Goal: Navigation & Orientation: Find specific page/section

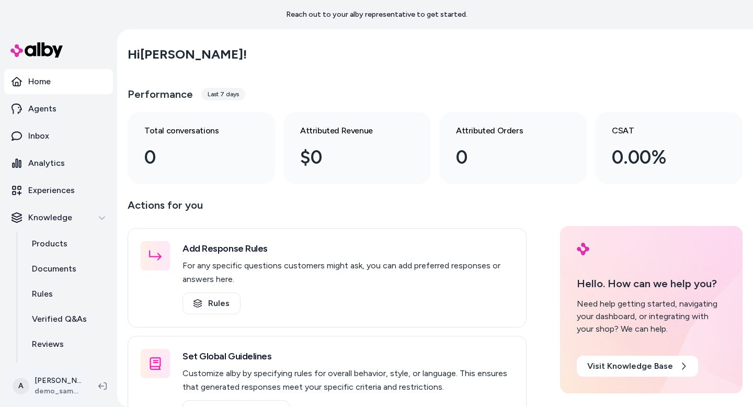
click at [73, 388] on html "Reach out to your alby representative to get started. Home Agents Inbox Analyti…" at bounding box center [376, 203] width 753 height 407
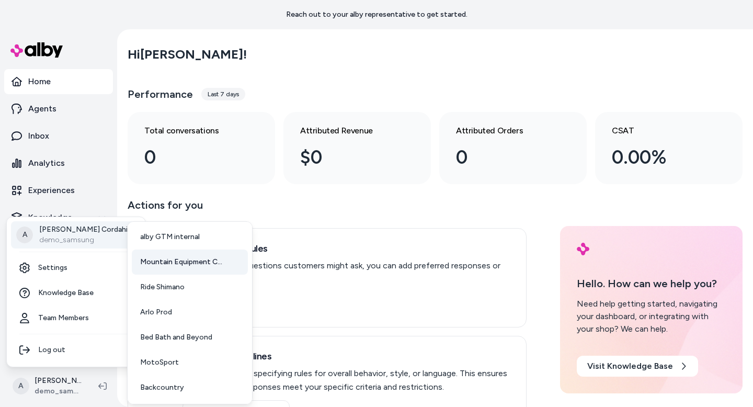
scroll to position [77, 0]
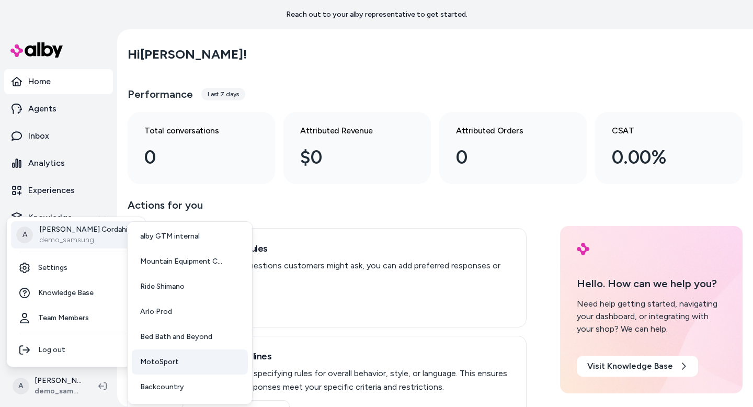
click at [189, 362] on link "MotoSport" at bounding box center [190, 361] width 116 height 25
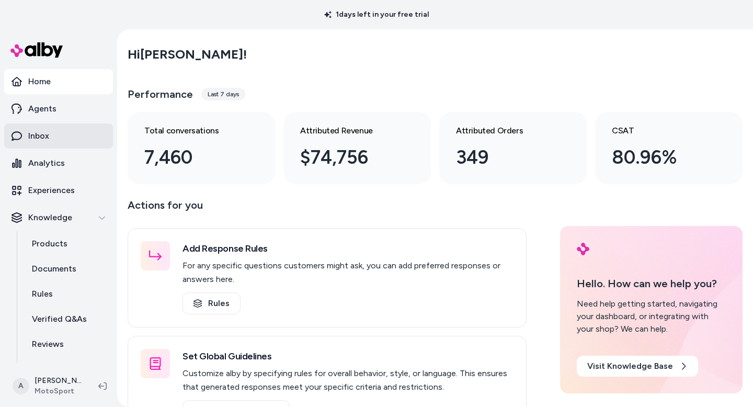
click at [33, 135] on p "Inbox" at bounding box center [38, 136] width 21 height 13
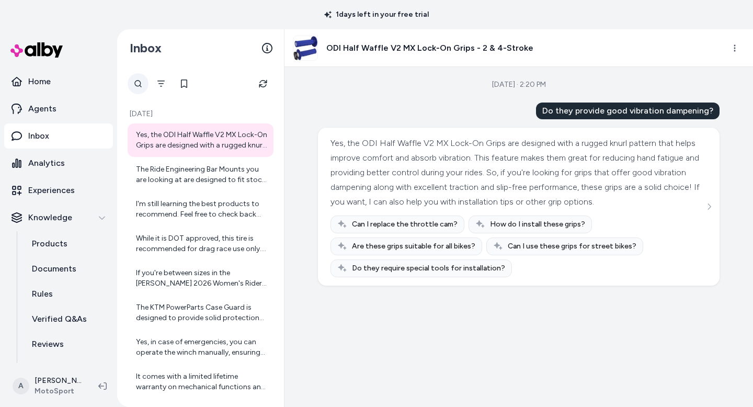
click at [136, 82] on div at bounding box center [138, 83] width 21 height 21
type input "*******"
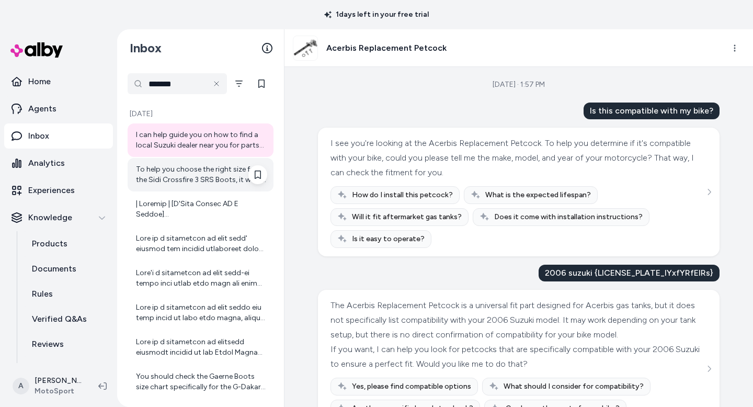
click at [234, 168] on div "To help you choose the right size for the Sidi Crossfire 3 SRS Boots, it would …" at bounding box center [201, 174] width 131 height 21
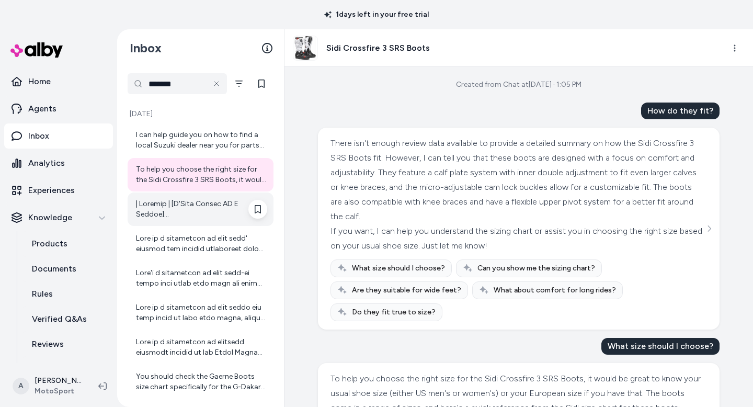
click at [212, 215] on div at bounding box center [201, 209] width 131 height 21
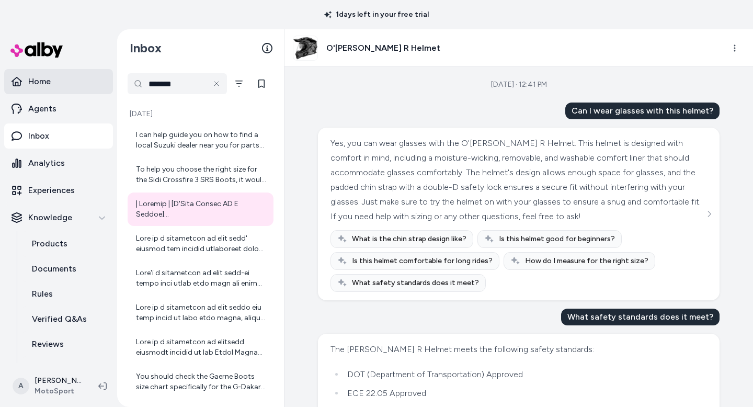
click at [54, 76] on link "Home" at bounding box center [58, 81] width 109 height 25
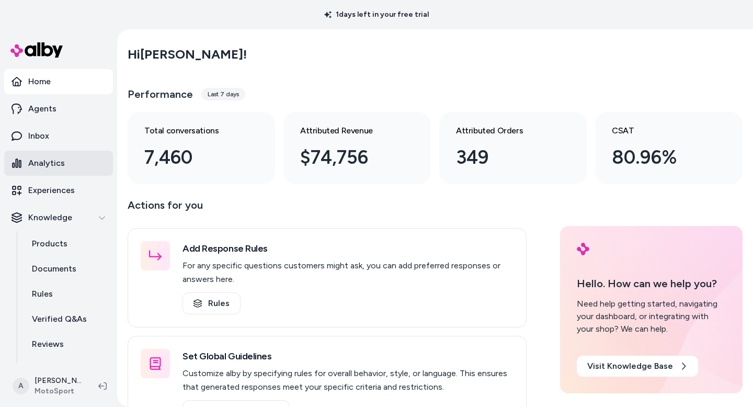
click at [55, 171] on link "Analytics" at bounding box center [58, 163] width 109 height 25
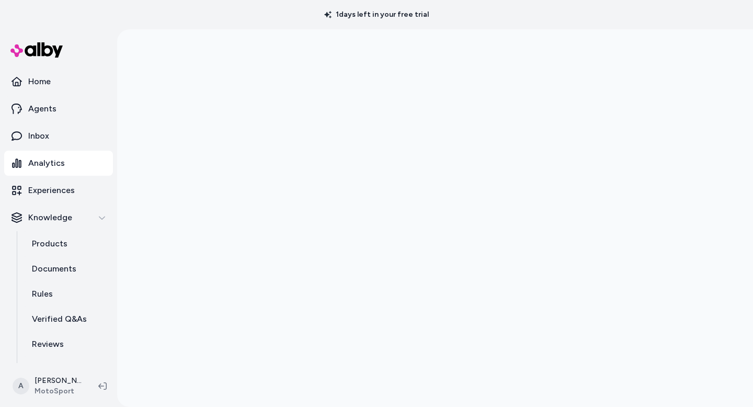
scroll to position [29, 0]
click at [41, 141] on p "Inbox" at bounding box center [38, 136] width 21 height 13
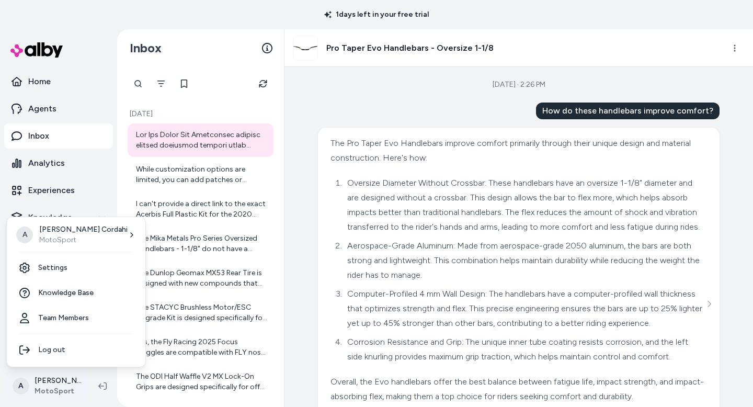
click at [63, 388] on html "1 days left in your free trial Home Agents Inbox Analytics Experiences Knowledg…" at bounding box center [376, 203] width 753 height 407
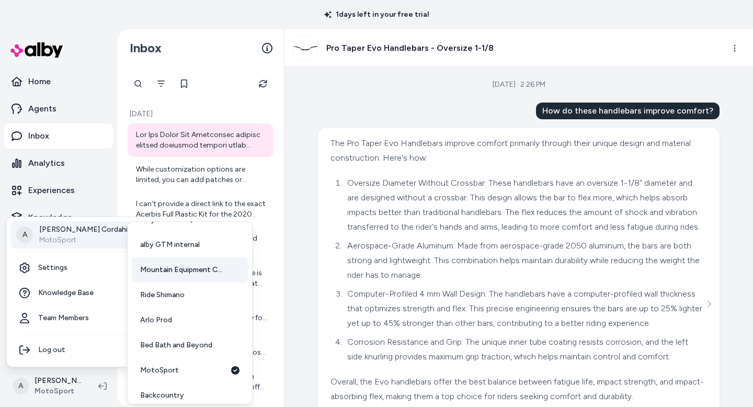
scroll to position [77, 0]
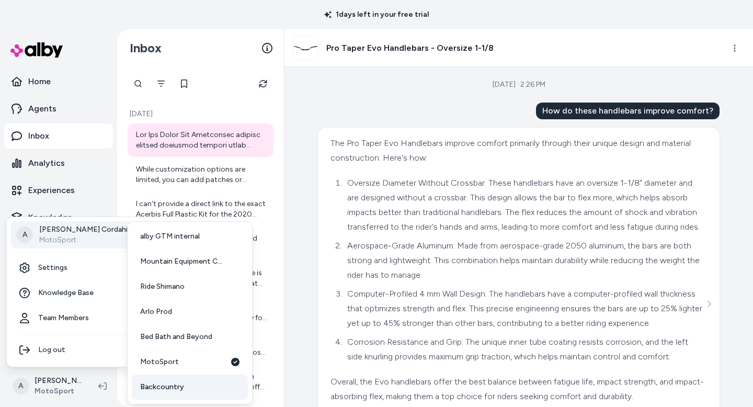
click at [176, 386] on span "Backcountry" at bounding box center [162, 387] width 44 height 10
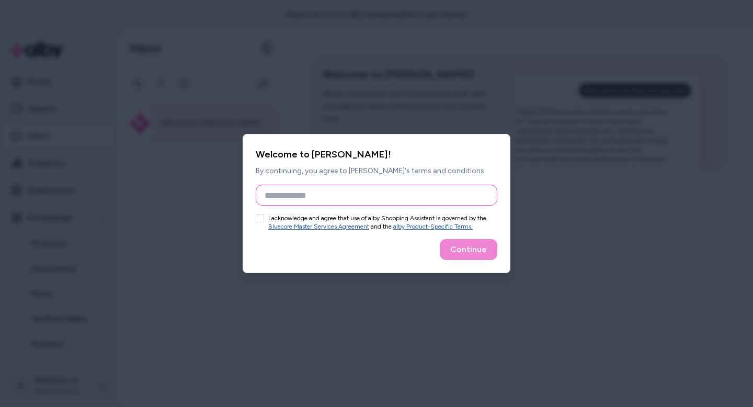
click at [371, 188] on input "Full Name" at bounding box center [377, 195] width 242 height 21
type input "**********"
click at [263, 222] on button "I acknowledge and agree that use of alby Shopping Assistant is governed by the …" at bounding box center [260, 218] width 8 height 8
type button "on"
click at [472, 257] on button "Continue" at bounding box center [469, 249] width 58 height 21
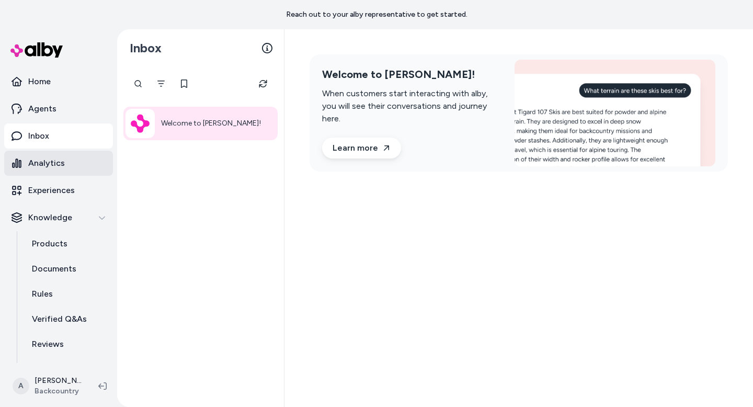
click at [56, 162] on p "Analytics" at bounding box center [46, 163] width 37 height 13
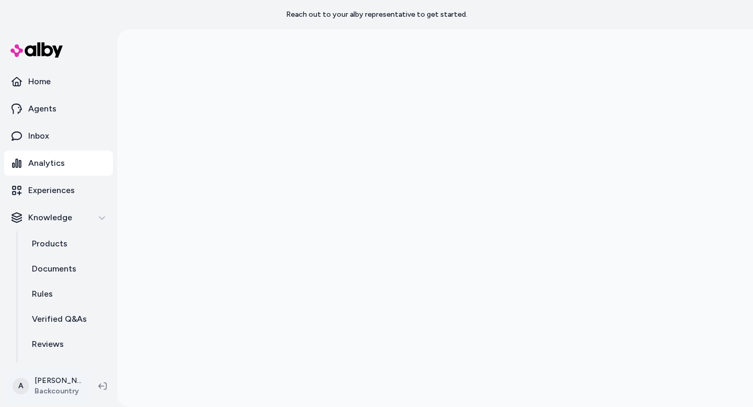
click at [67, 377] on html "Reach out to your alby representative to get started. Home Agents Inbox Analyti…" at bounding box center [376, 203] width 753 height 407
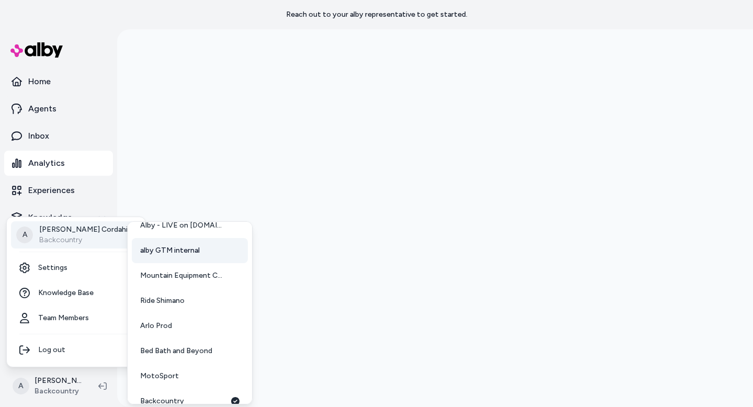
scroll to position [77, 0]
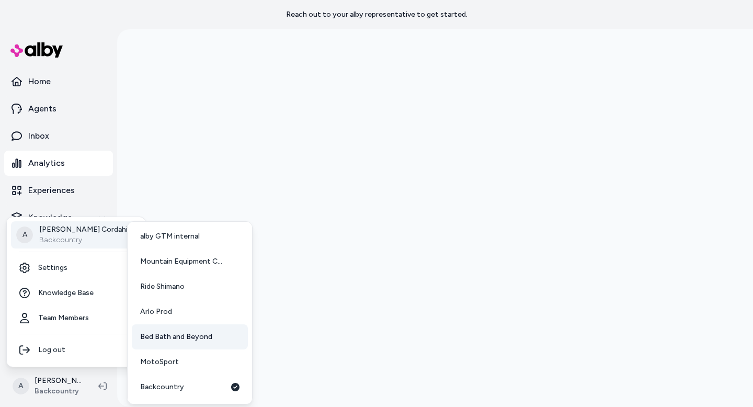
click at [192, 341] on span "Bed Bath and Beyond" at bounding box center [176, 336] width 72 height 10
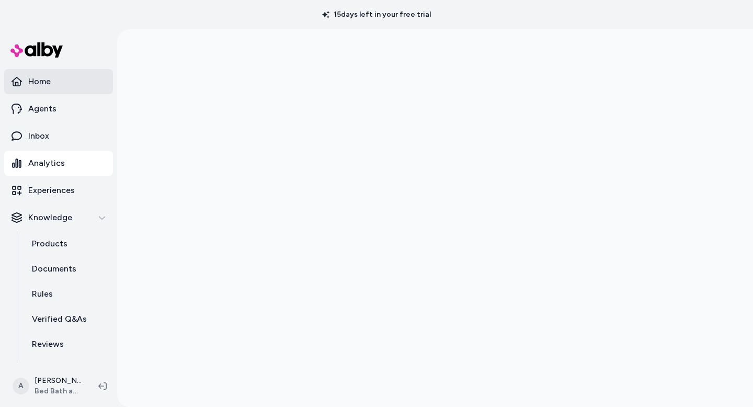
click at [42, 82] on p "Home" at bounding box center [39, 81] width 22 height 13
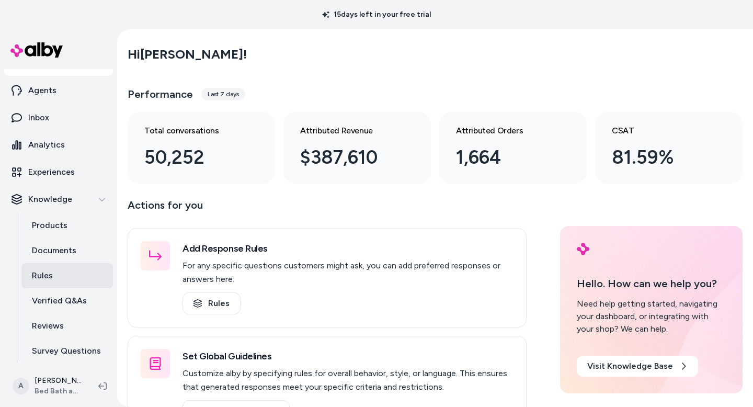
scroll to position [46, 0]
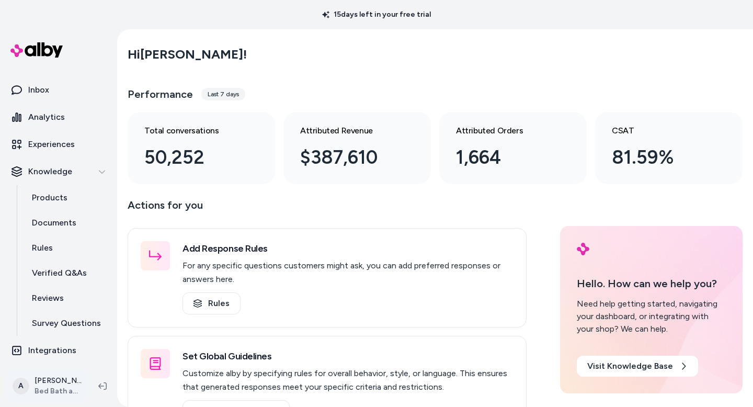
click at [79, 385] on html "15 days left in your free trial Home Agents Inbox Analytics Experiences Knowled…" at bounding box center [376, 203] width 753 height 407
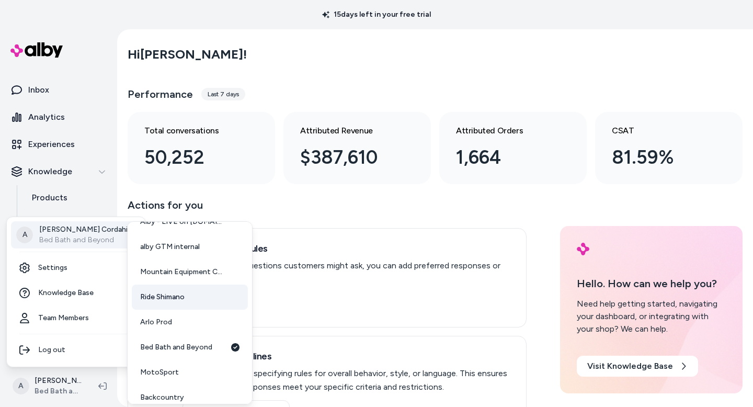
scroll to position [75, 0]
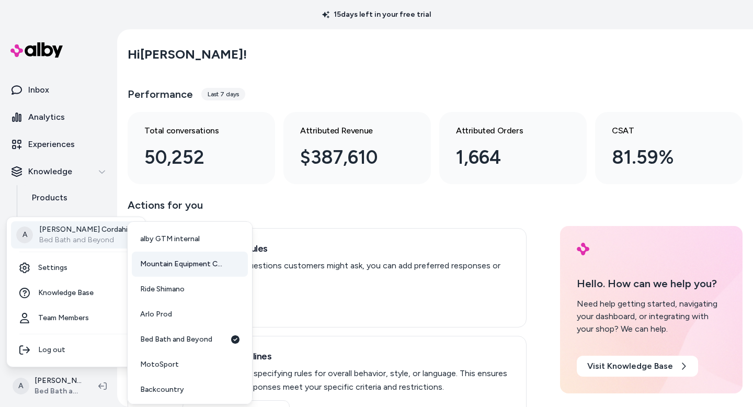
click at [176, 263] on span "Mountain Equipment Company" at bounding box center [183, 264] width 86 height 10
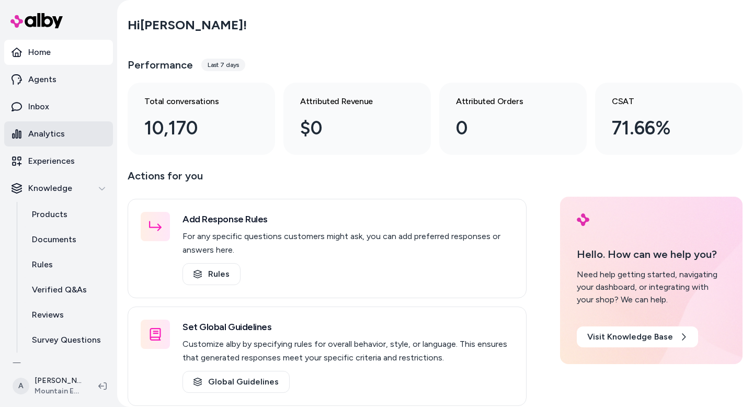
click at [50, 133] on p "Analytics" at bounding box center [46, 134] width 37 height 13
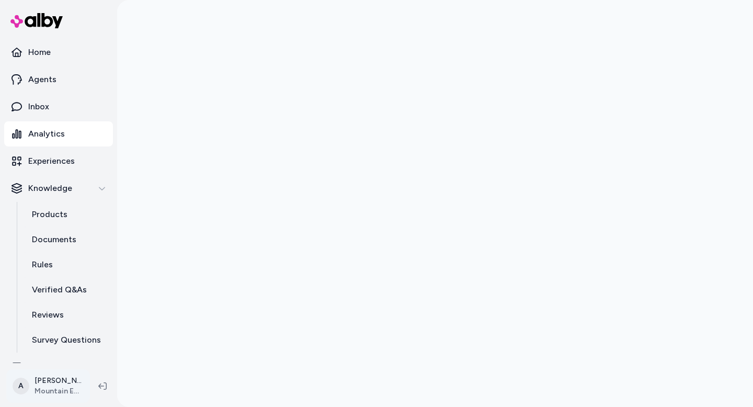
click at [68, 391] on html "Home Agents Inbox Analytics Experiences Knowledge Products Documents Rules Veri…" at bounding box center [376, 203] width 753 height 407
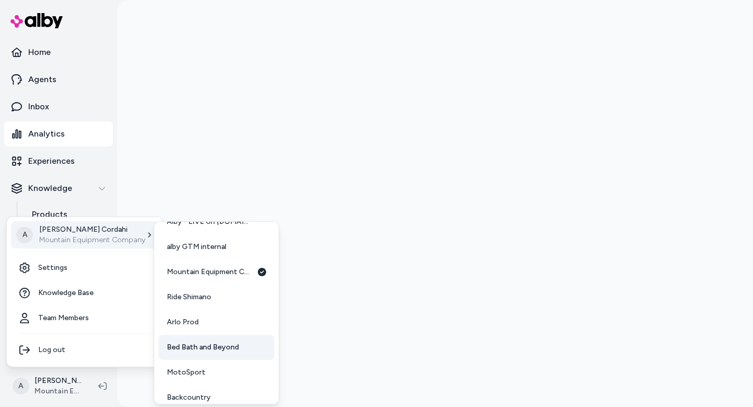
scroll to position [77, 0]
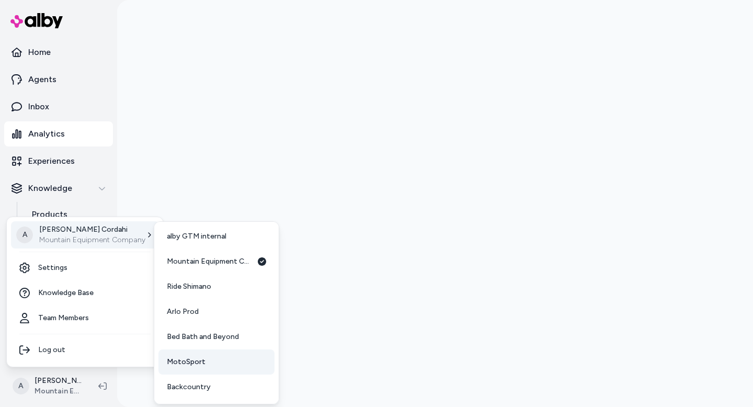
click at [204, 362] on link "MotoSport" at bounding box center [216, 361] width 116 height 25
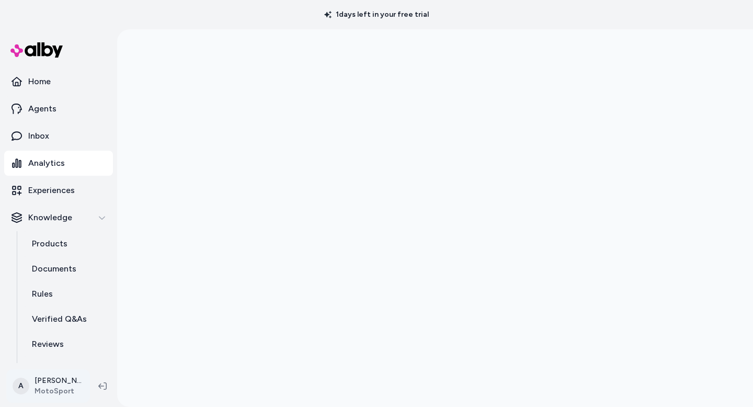
click at [79, 385] on html "1 days left in your free trial Home Agents Inbox Analytics Experiences Knowledg…" at bounding box center [376, 203] width 753 height 407
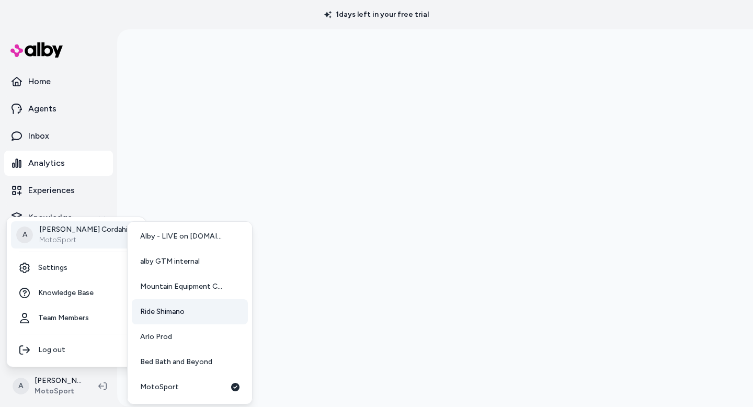
scroll to position [44, 0]
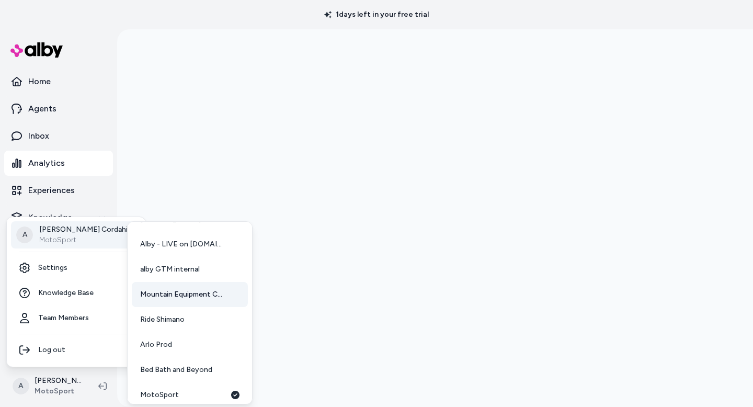
click at [181, 292] on span "Mountain Equipment Company" at bounding box center [183, 294] width 86 height 10
